Goal: Task Accomplishment & Management: Manage account settings

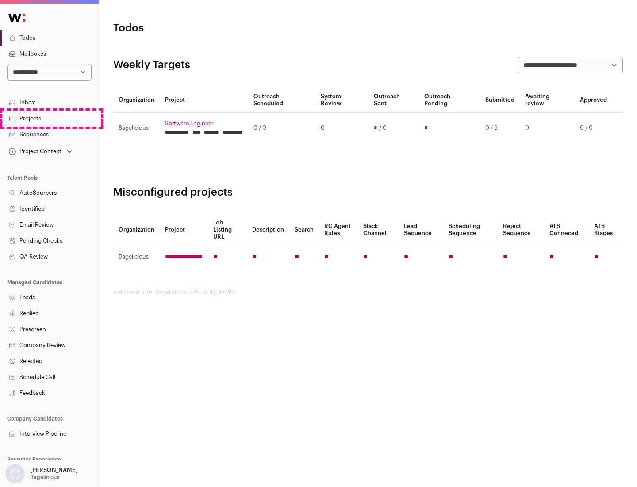
click at [49, 118] on link "Projects" at bounding box center [49, 119] width 99 height 16
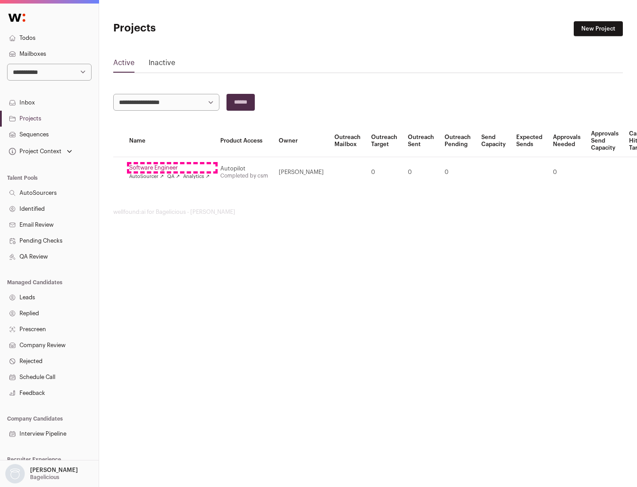
click at [172, 168] on link "Software Engineer" at bounding box center [169, 167] width 81 height 7
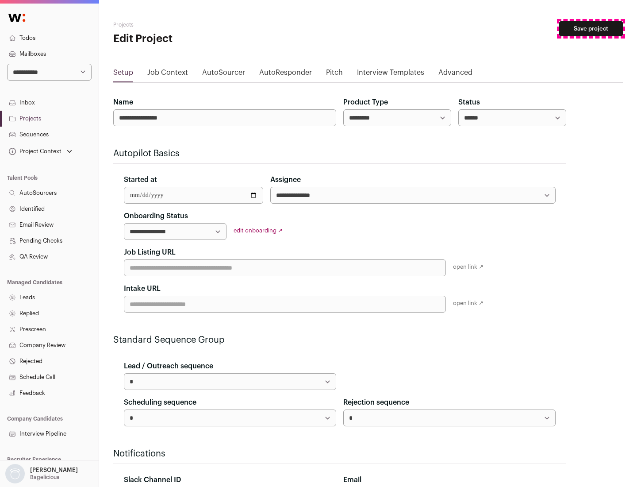
click at [591, 29] on button "Save project" at bounding box center [591, 28] width 64 height 15
